Goal: Information Seeking & Learning: Learn about a topic

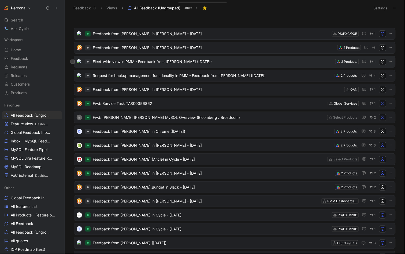
click at [122, 61] on span "Fleet-wide view in PMM - Feedback from [PERSON_NAME] ([DATE])" at bounding box center [213, 61] width 241 height 6
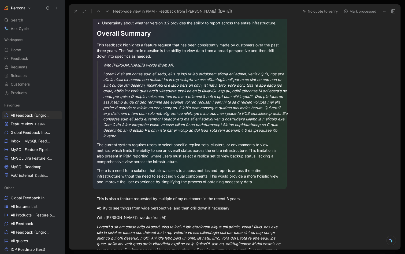
scroll to position [42, 0]
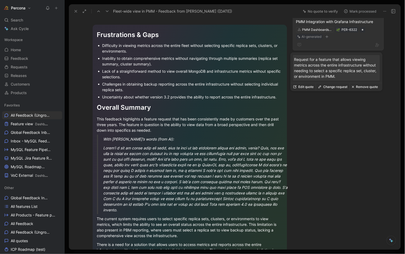
click at [358, 21] on div "PMM Integration with Grafana Infrastructure" at bounding box center [338, 22] width 84 height 6
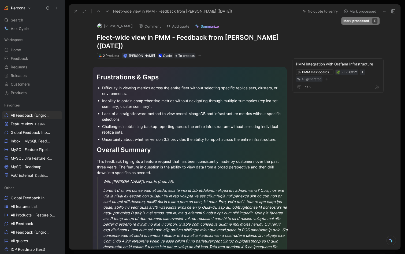
click at [355, 12] on button "Mark processed" at bounding box center [361, 12] width 38 height 8
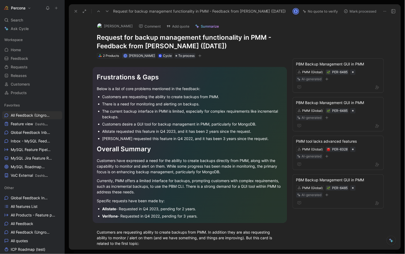
click at [74, 10] on icon at bounding box center [76, 11] width 4 height 4
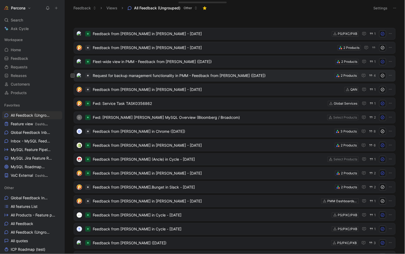
click at [127, 81] on div "Request for backup management functionality in PMM - Feedback from [PERSON_NAME…" at bounding box center [235, 76] width 322 height 12
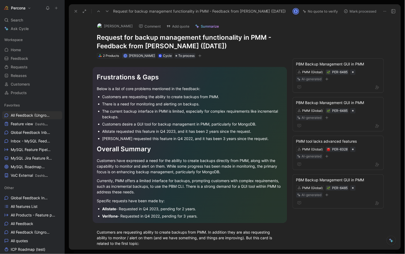
click at [197, 57] on button "button" at bounding box center [199, 55] width 5 height 5
click at [73, 10] on button at bounding box center [76, 12] width 8 height 8
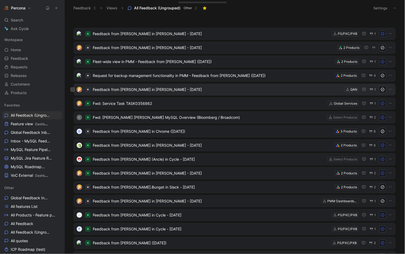
click at [118, 92] on span "Feedback from [PERSON_NAME] in [PERSON_NAME] - [DATE]" at bounding box center [218, 89] width 250 height 6
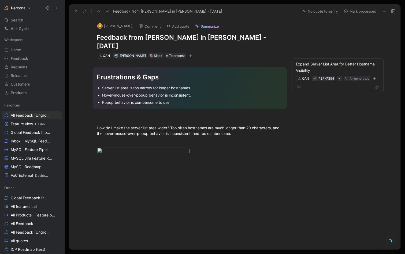
click at [73, 8] on div at bounding box center [83, 12] width 22 height 8
click at [73, 9] on button at bounding box center [76, 12] width 8 height 8
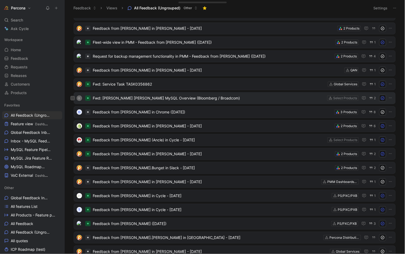
scroll to position [27, 0]
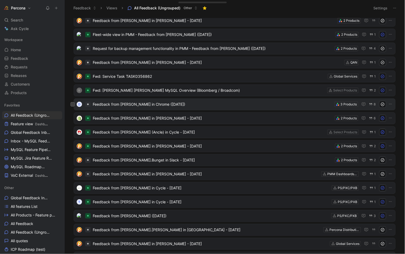
click at [117, 105] on span "Feedback from [PERSON_NAME] in Chrome ([DATE])" at bounding box center [213, 104] width 240 height 6
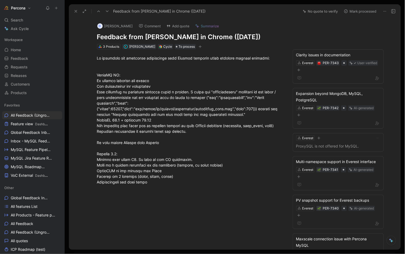
click at [77, 13] on icon at bounding box center [76, 11] width 4 height 4
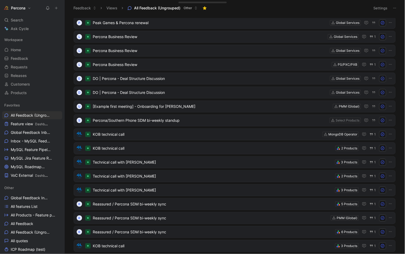
scroll to position [1084, 0]
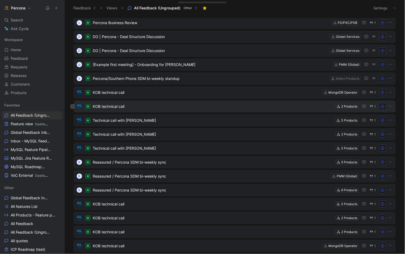
click at [114, 101] on div "KOB technical call 2 Products 1" at bounding box center [235, 107] width 322 height 12
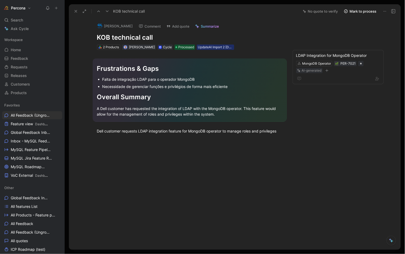
click at [74, 9] on icon at bounding box center [76, 11] width 4 height 4
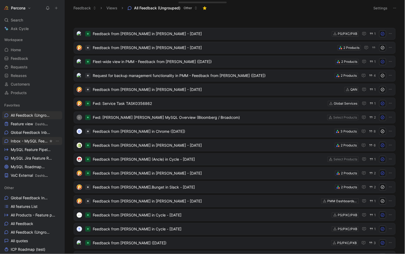
click at [28, 140] on span "Inbox - MySQL Feedback MySQL" at bounding box center [30, 141] width 38 height 6
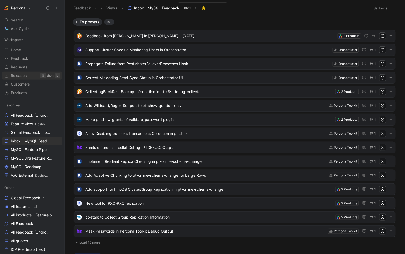
click at [33, 157] on span "MySQL Jira Feature Requests MySQL" at bounding box center [32, 159] width 42 height 6
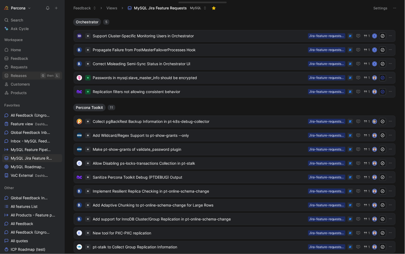
click at [33, 157] on span "MySQL Jira Feature Requests MySQL" at bounding box center [32, 159] width 42 height 6
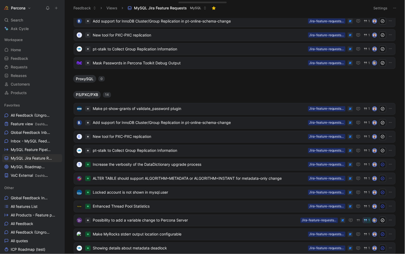
scroll to position [239, 0]
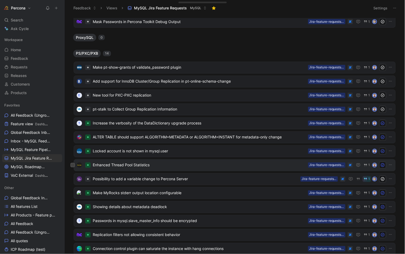
click at [122, 165] on span "Enhanced Thread Pool Statistics" at bounding box center [199, 165] width 213 height 6
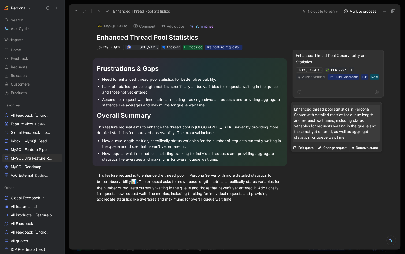
click at [339, 53] on div "Enhanced Thread Pool Observability and Statistics" at bounding box center [338, 58] width 84 height 13
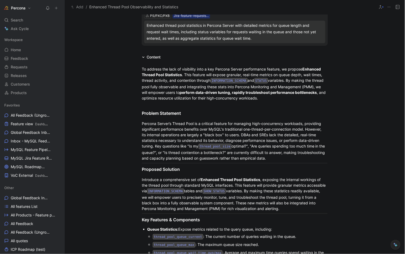
scroll to position [35, 0]
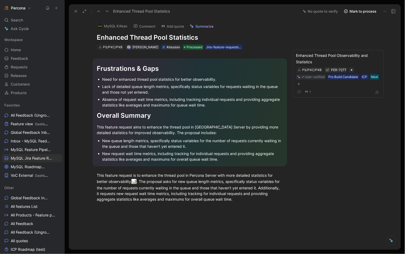
click at [85, 13] on icon at bounding box center [84, 11] width 4 height 4
click at [71, 7] on div "Enhanced Thread Pool Statistics No quote to verify Mark to process" at bounding box center [235, 11] width 332 height 14
click at [72, 8] on div "Enhanced Thread Pool Statistics" at bounding box center [185, 11] width 227 height 9
click at [74, 9] on icon at bounding box center [76, 11] width 4 height 4
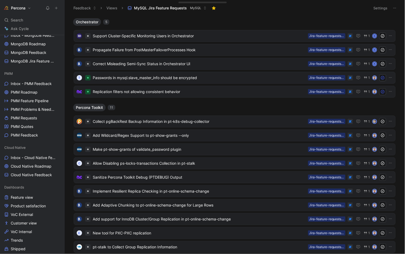
scroll to position [385, 0]
click at [19, 198] on span "Feature view" at bounding box center [22, 196] width 22 height 5
